Goal: Transaction & Acquisition: Subscribe to service/newsletter

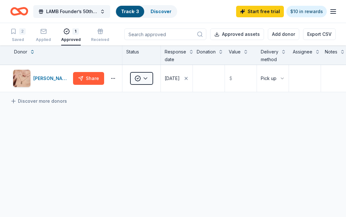
click at [43, 37] on div "Applied" at bounding box center [43, 35] width 15 height 14
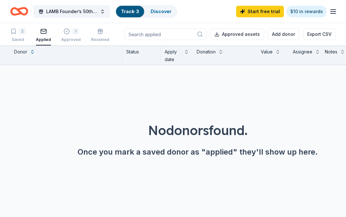
click at [164, 9] on link "Discover" at bounding box center [161, 11] width 21 height 5
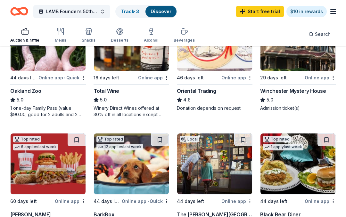
scroll to position [103, 0]
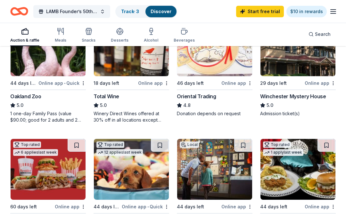
click at [291, 65] on img at bounding box center [298, 45] width 75 height 61
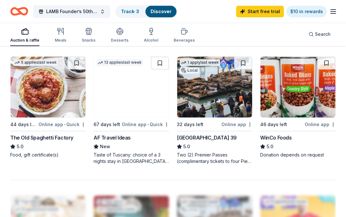
scroll to position [553, 0]
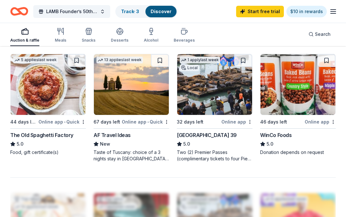
click at [213, 94] on img at bounding box center [214, 84] width 75 height 61
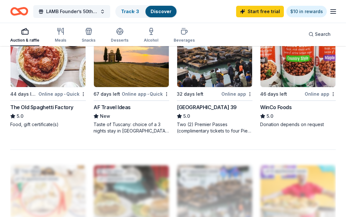
click at [295, 66] on img at bounding box center [298, 56] width 75 height 61
click at [283, 69] on img at bounding box center [298, 56] width 75 height 61
click at [299, 67] on img at bounding box center [298, 56] width 75 height 61
click at [302, 77] on img at bounding box center [298, 56] width 75 height 61
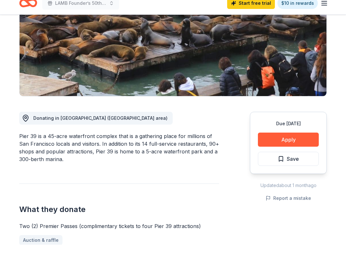
scroll to position [90, 0]
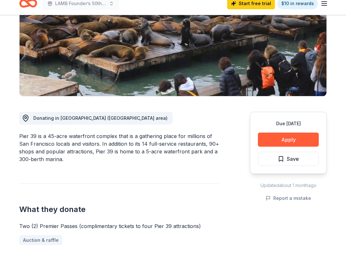
click at [274, 141] on button "Apply" at bounding box center [288, 148] width 61 height 14
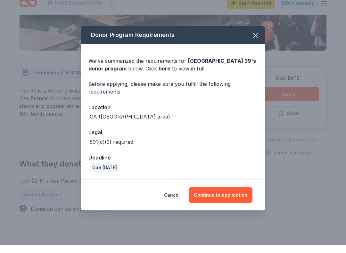
scroll to position [137, 0]
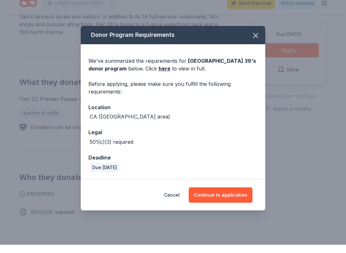
click at [232, 198] on button "Continue to application" at bounding box center [221, 203] width 64 height 15
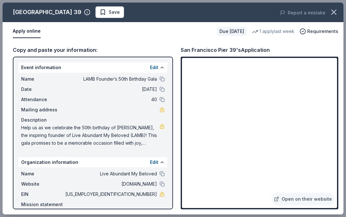
scroll to position [626, 0]
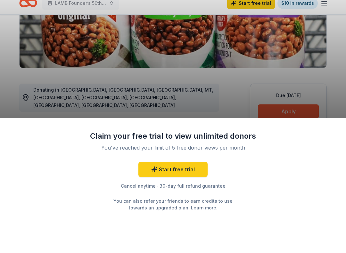
scroll to position [122, 0]
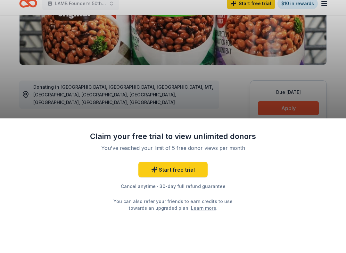
click at [280, 107] on div "Claim your free trial to view unlimited donors You've reached your limit of 5 f…" at bounding box center [173, 126] width 346 height 253
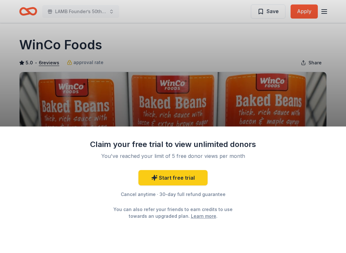
click at [299, 8] on div "Claim your free trial to view unlimited donors You've reached your limit of 5 f…" at bounding box center [173, 126] width 346 height 253
click at [189, 181] on link "Start free trial" at bounding box center [173, 177] width 69 height 15
